Goal: Task Accomplishment & Management: Manage account settings

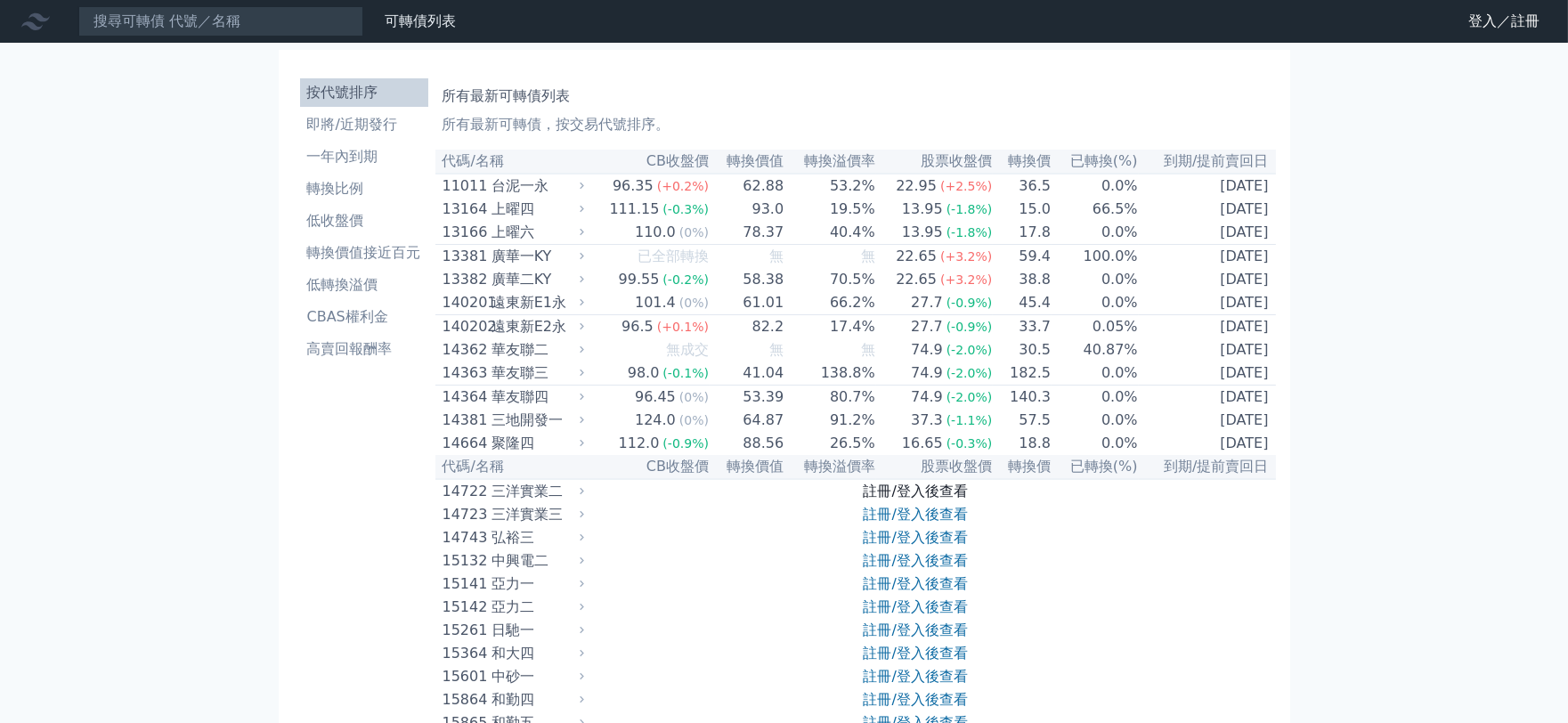
click at [919, 500] on link "註冊/登入後查看" at bounding box center [916, 491] width 104 height 17
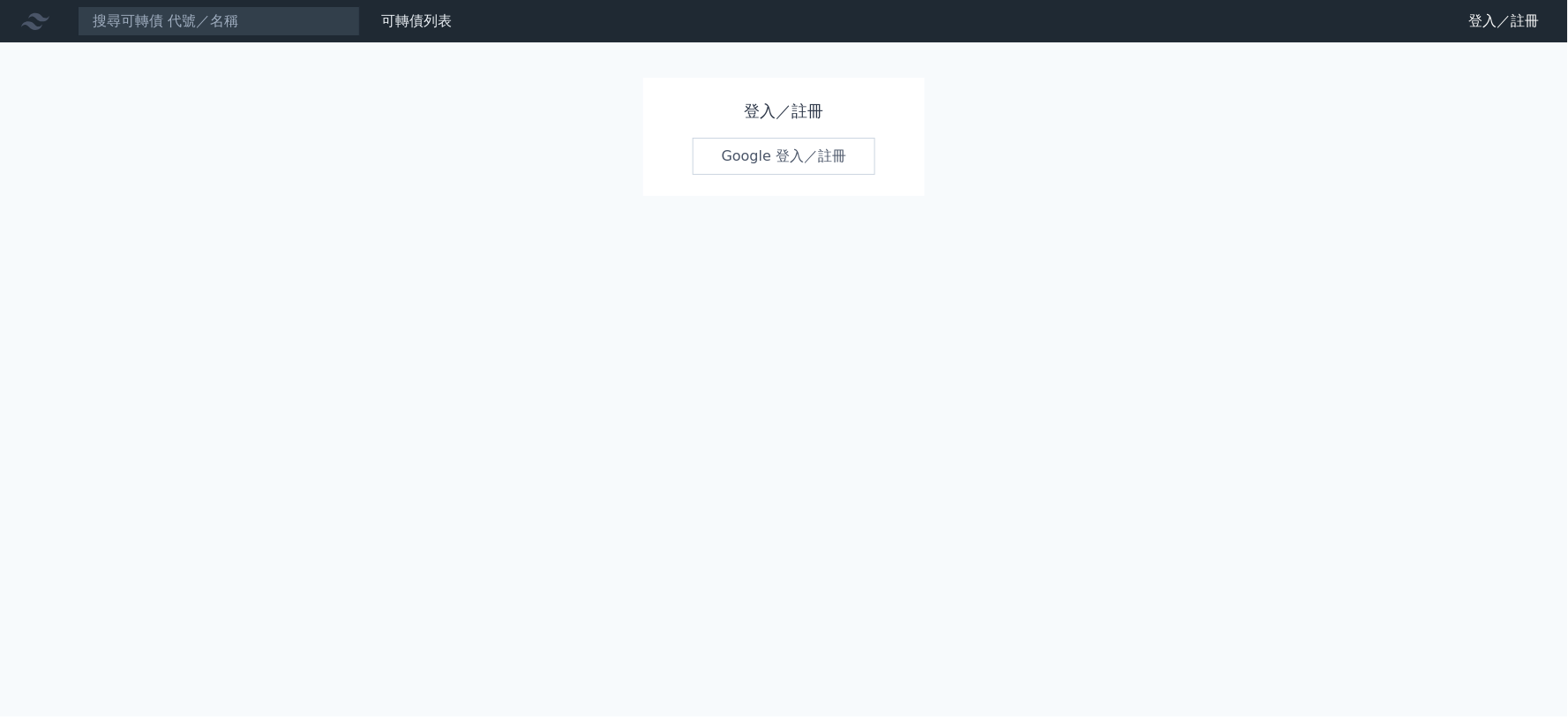
click at [748, 161] on link "Google 登入／註冊" at bounding box center [784, 156] width 183 height 37
